Goal: Information Seeking & Learning: Learn about a topic

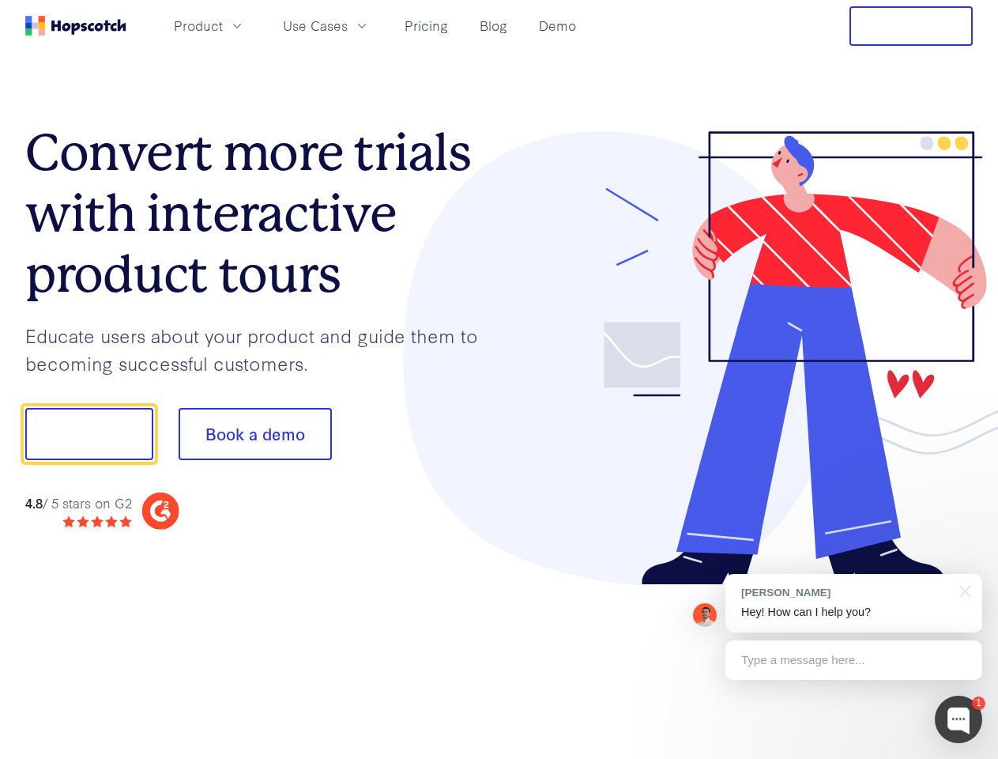
click at [500, 379] on div at bounding box center [737, 358] width 474 height 454
click at [223, 25] on span "Product" at bounding box center [198, 26] width 49 height 20
click at [348, 25] on span "Use Cases" at bounding box center [315, 26] width 65 height 20
click at [911, 26] on button "Free Trial" at bounding box center [911, 26] width 123 height 40
click at [89, 434] on button "Show me!" at bounding box center [89, 434] width 128 height 52
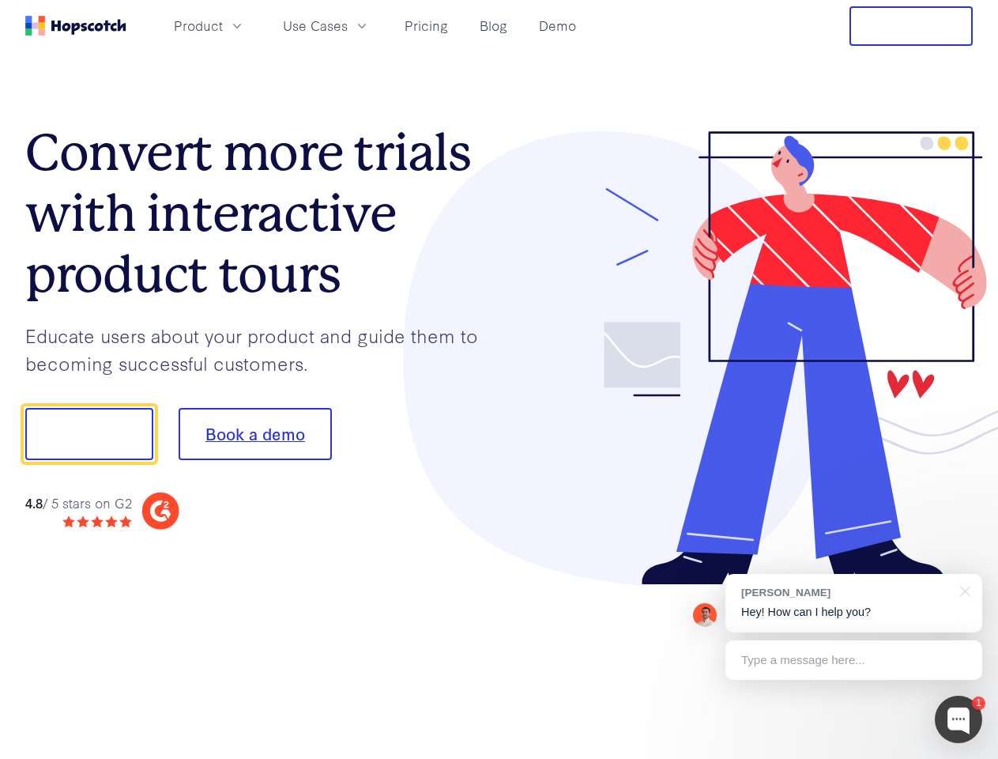
click at [254, 434] on button "Book a demo" at bounding box center [255, 434] width 153 height 52
click at [959, 719] on div at bounding box center [958, 719] width 47 height 47
click at [854, 603] on div "[PERSON_NAME] Hey! How can I help you?" at bounding box center [854, 603] width 257 height 58
click at [963, 590] on div at bounding box center [834, 431] width 296 height 527
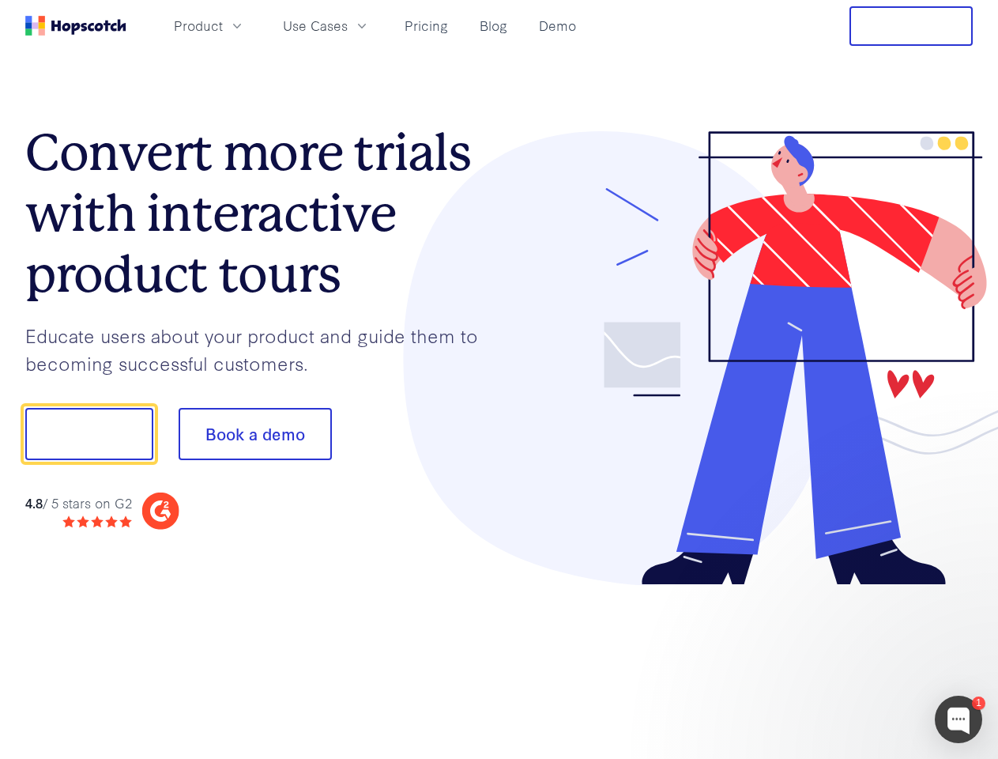
click at [854, 660] on div at bounding box center [834, 537] width 296 height 315
